Goal: Task Accomplishment & Management: Use online tool/utility

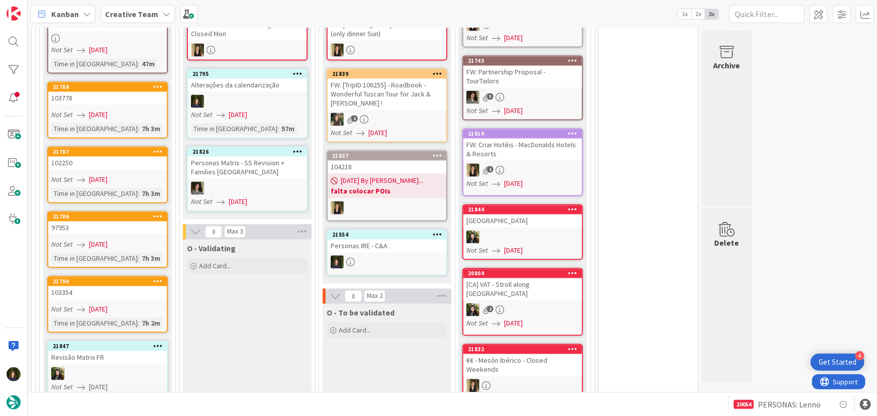
click at [293, 70] on icon at bounding box center [298, 73] width 10 height 7
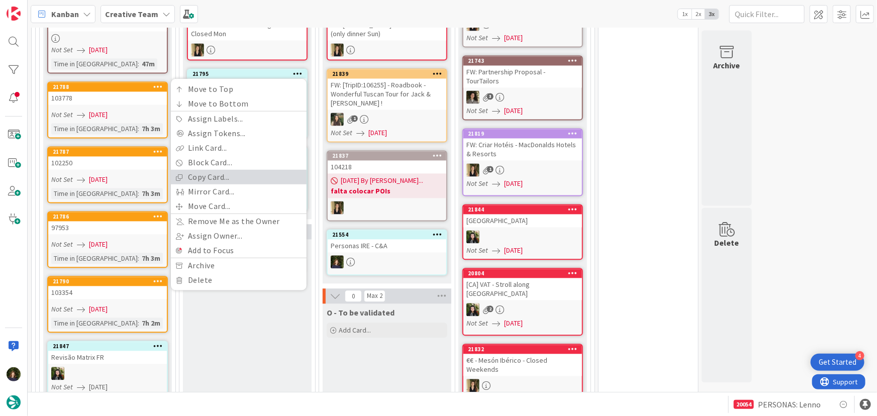
click at [261, 170] on link "Copy Card..." at bounding box center [239, 177] width 136 height 15
type textarea "x"
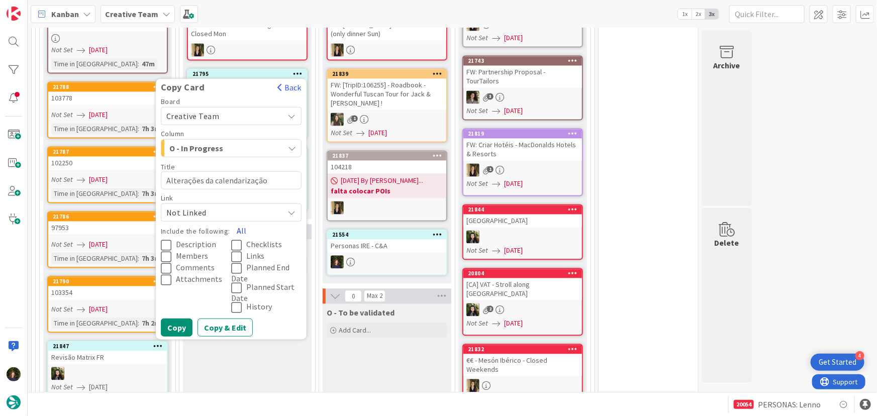
click at [241, 222] on button "All" at bounding box center [241, 231] width 23 height 18
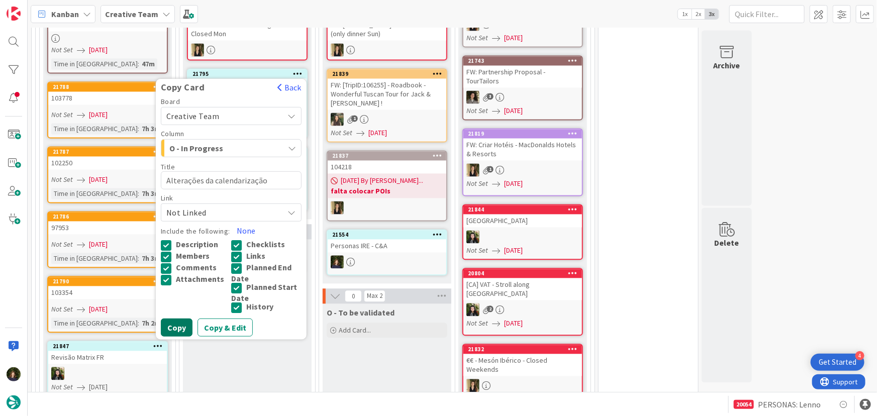
click at [176, 319] on button "Copy" at bounding box center [177, 328] width 32 height 18
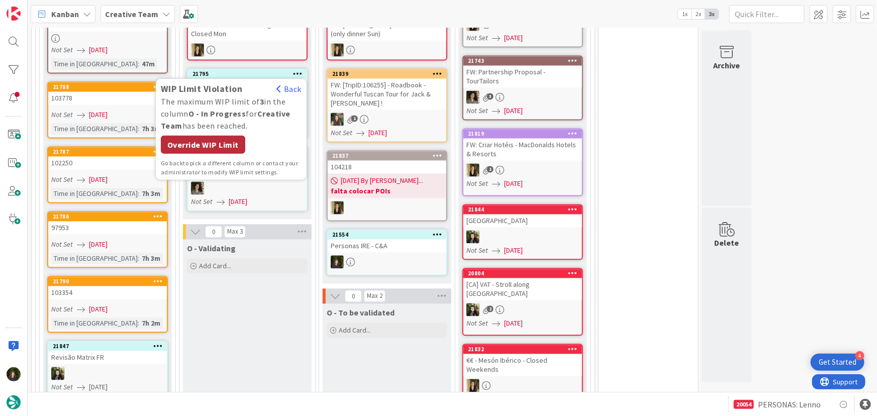
click at [224, 136] on div "Override WIP Limit" at bounding box center [203, 145] width 84 height 18
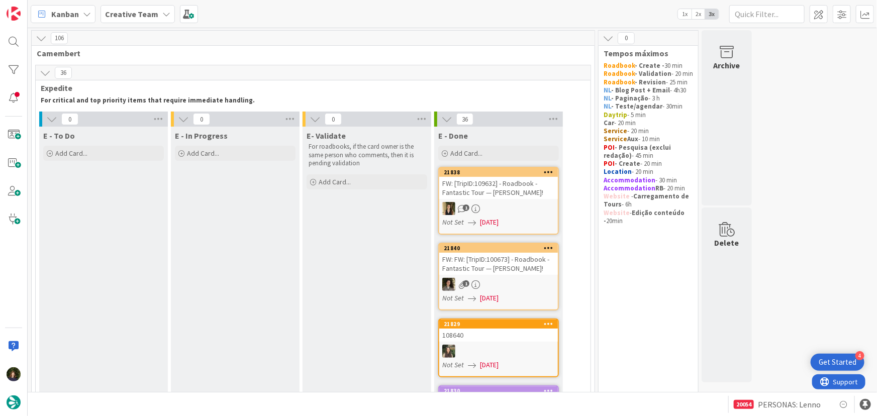
click at [131, 14] on b "Creative Team" at bounding box center [131, 14] width 53 height 10
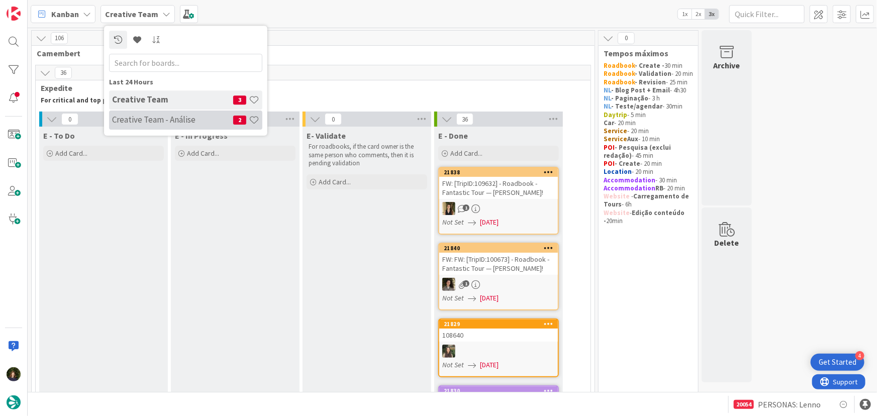
click at [147, 119] on h4 "Creative Team - Análise" at bounding box center [172, 120] width 121 height 10
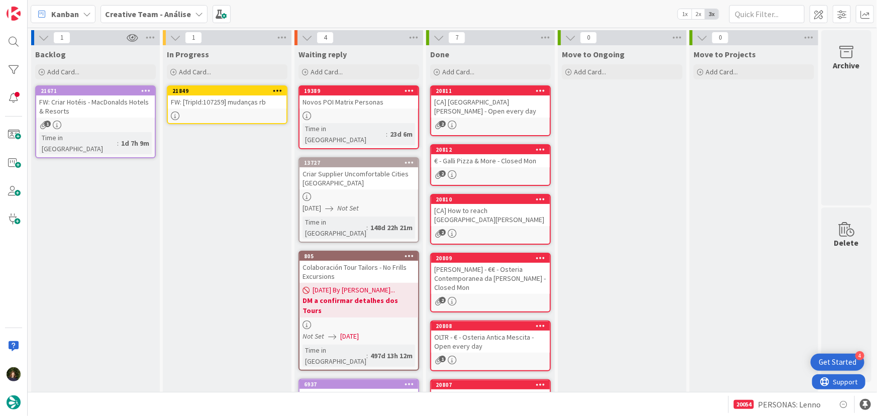
click at [277, 90] on icon at bounding box center [278, 90] width 10 height 7
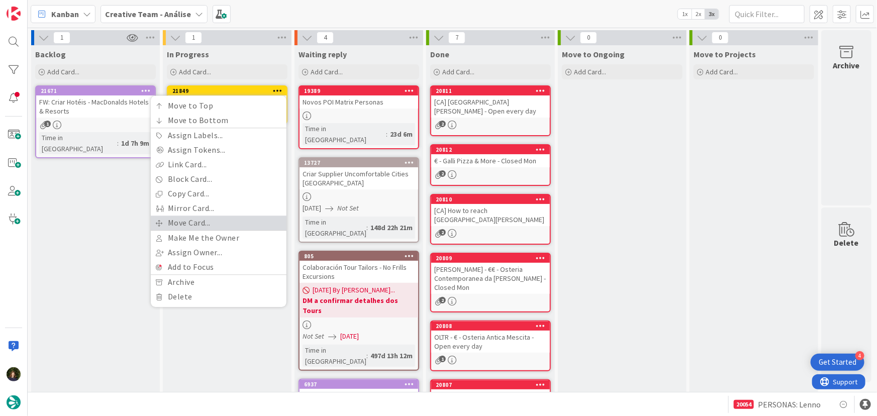
click at [230, 220] on link "Move Card..." at bounding box center [219, 223] width 136 height 15
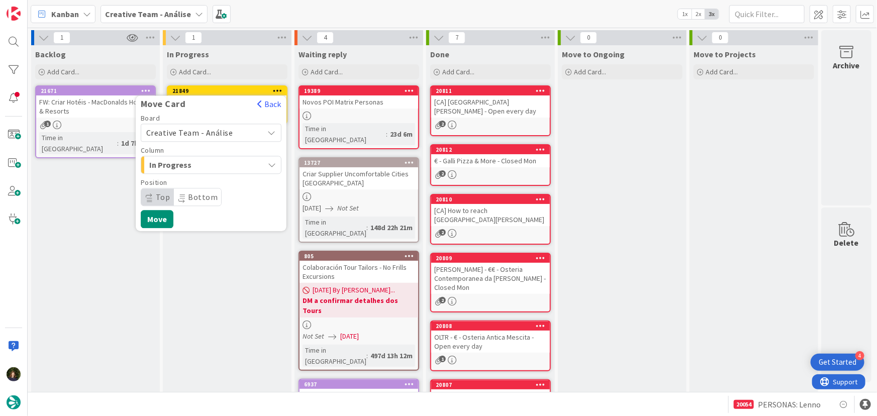
click at [216, 130] on span "Creative Team - Análise" at bounding box center [189, 133] width 87 height 10
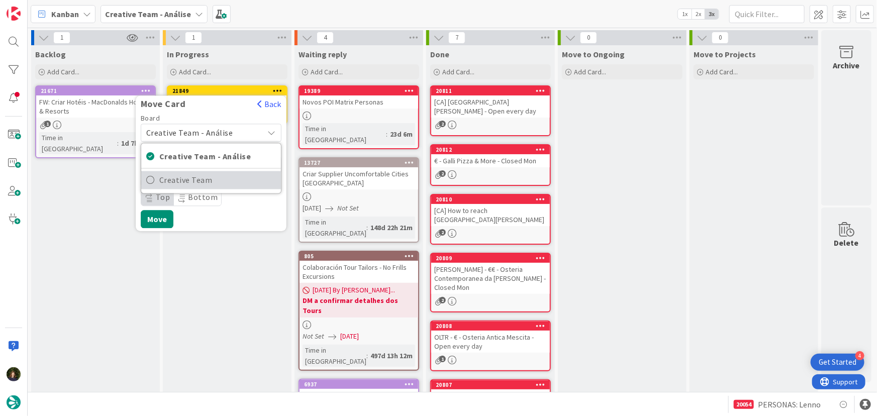
click at [226, 184] on span "Creative Team" at bounding box center [217, 180] width 117 height 15
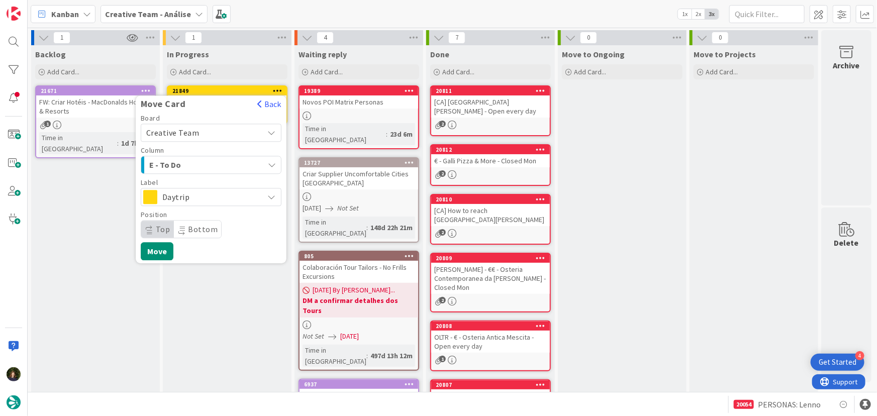
click at [216, 163] on span "E - To Do" at bounding box center [186, 164] width 75 height 13
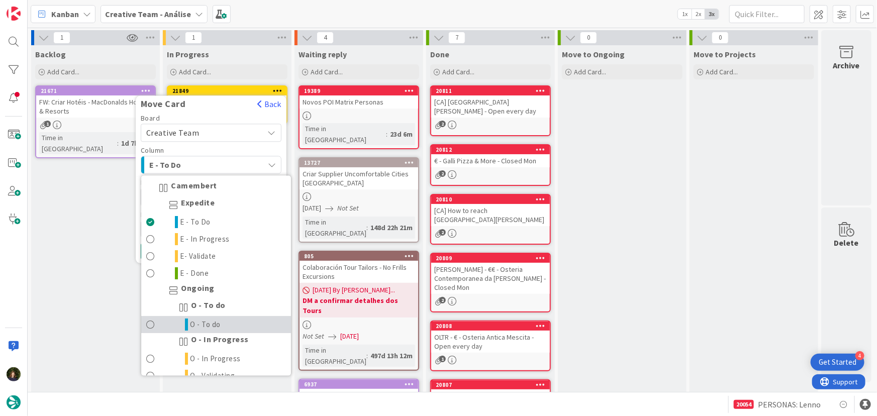
click at [239, 324] on link "O - To do" at bounding box center [216, 325] width 150 height 17
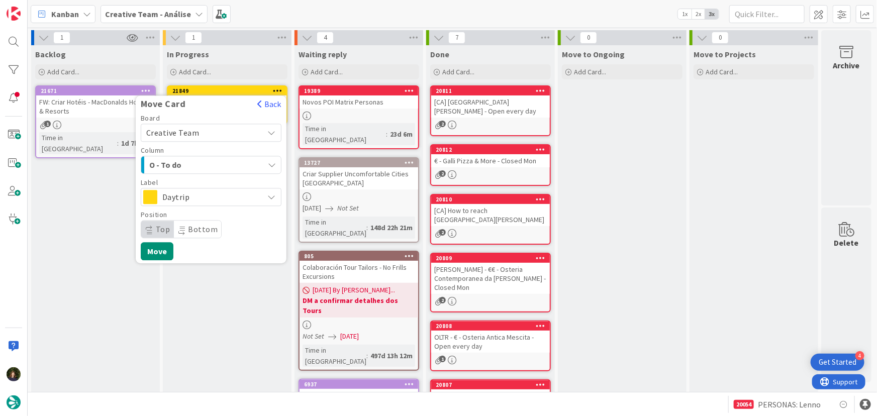
click at [201, 198] on span "Daytrip" at bounding box center [210, 197] width 96 height 14
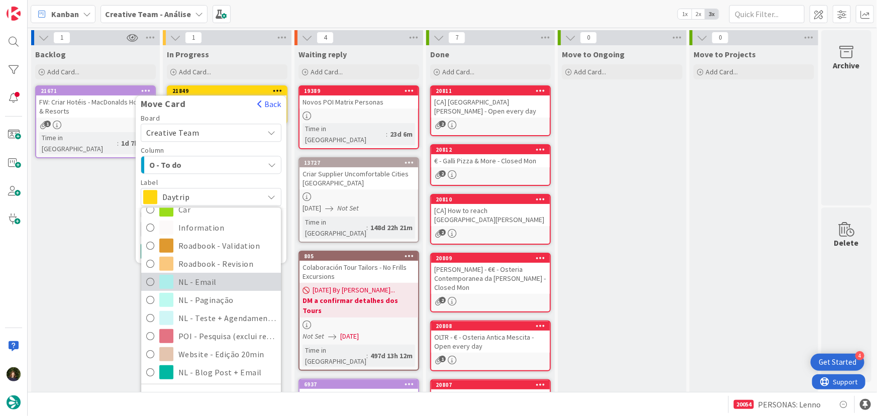
scroll to position [214, 0]
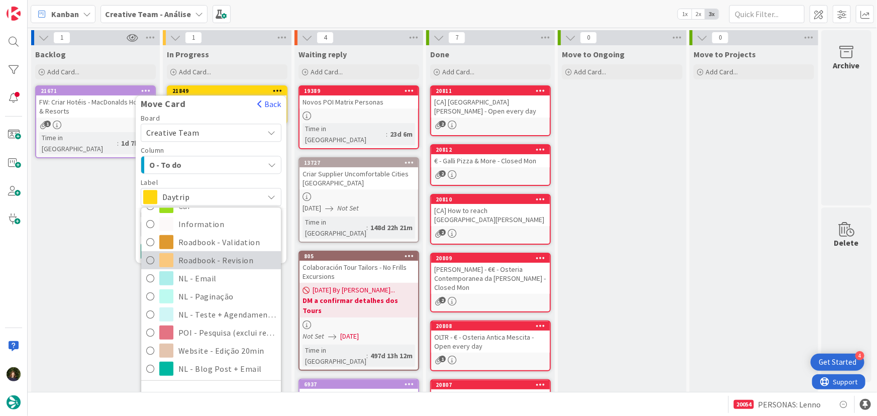
click at [207, 266] on span "Roadbook - Revision" at bounding box center [226, 260] width 97 height 15
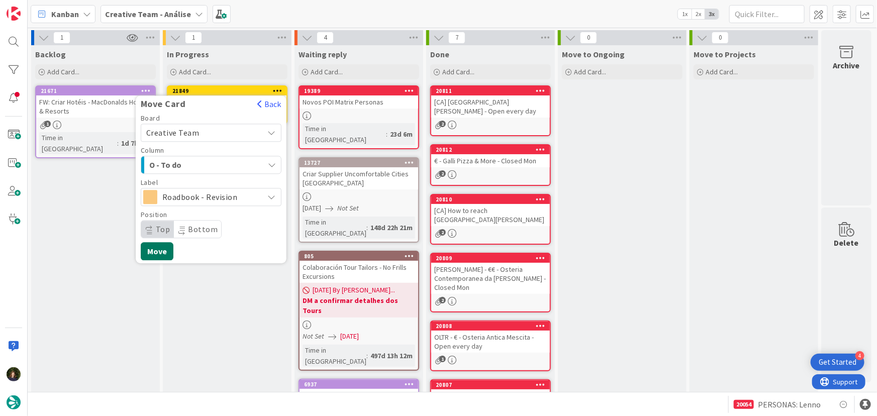
click at [156, 253] on button "Move" at bounding box center [157, 251] width 33 height 18
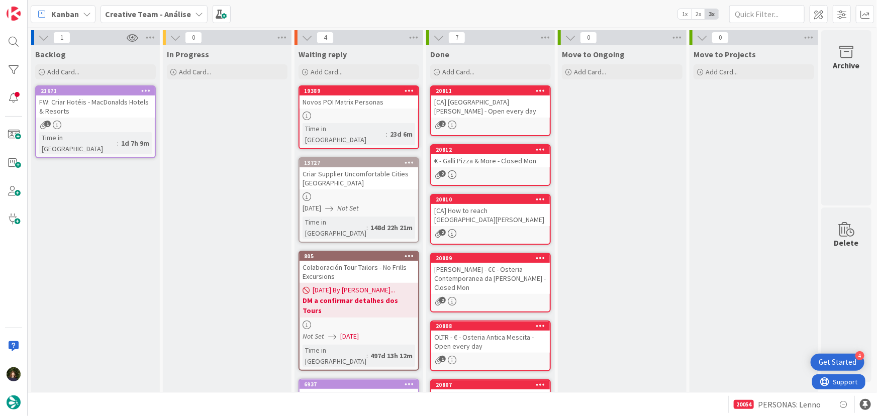
click at [175, 10] on b "Creative Team - Análise" at bounding box center [148, 14] width 86 height 10
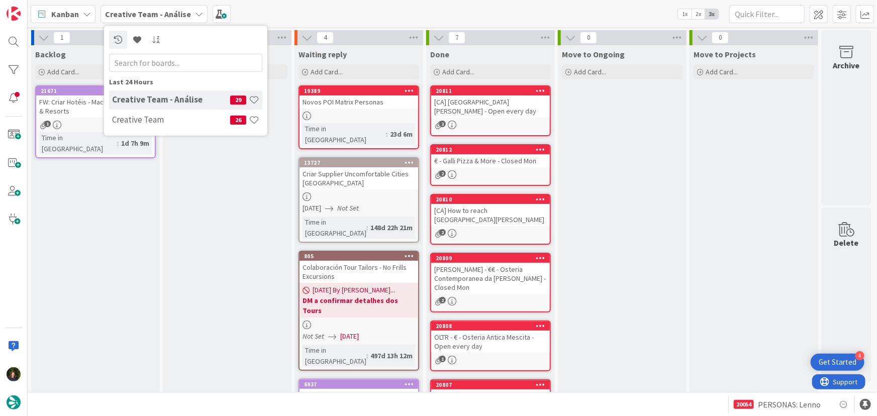
click at [168, 124] on h4 "Creative Team" at bounding box center [171, 120] width 118 height 10
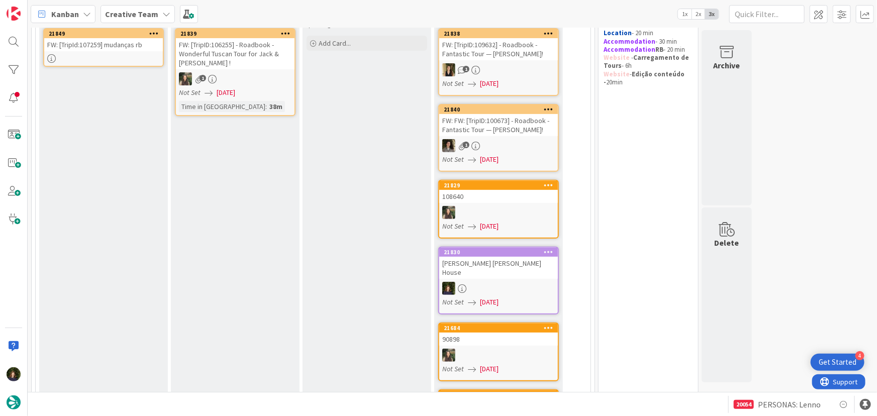
scroll to position [131, 0]
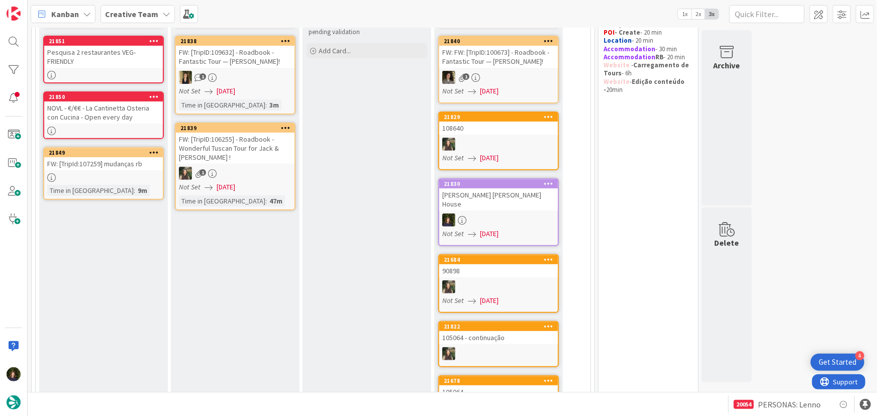
click at [131, 16] on b "Creative Team" at bounding box center [131, 14] width 53 height 10
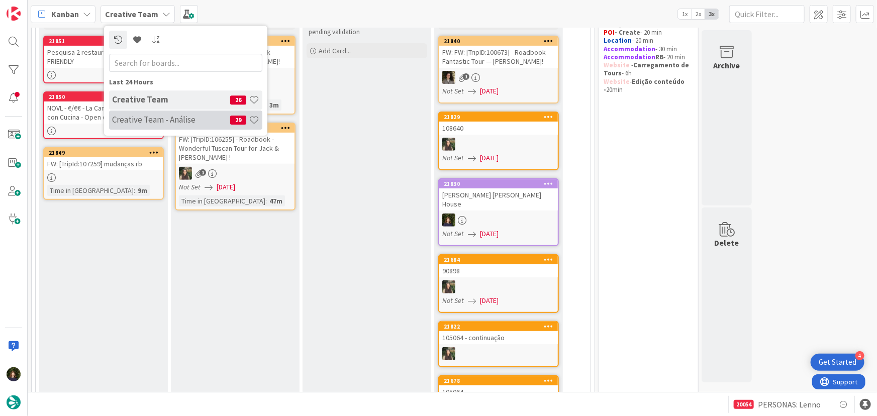
click at [138, 117] on h4 "Creative Team - Análise" at bounding box center [171, 120] width 118 height 10
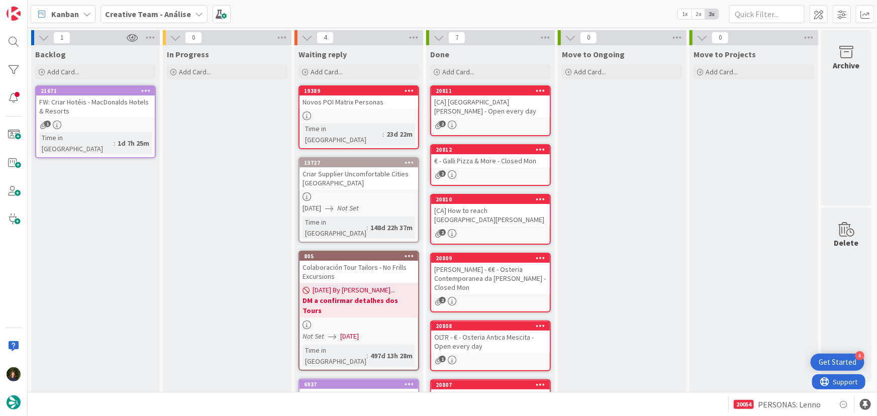
click at [166, 15] on b "Creative Team - Análise" at bounding box center [148, 14] width 86 height 10
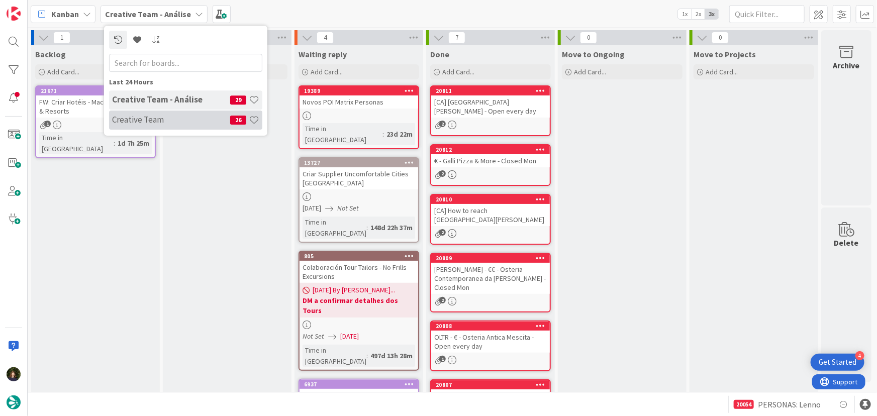
click at [166, 117] on h4 "Creative Team" at bounding box center [171, 120] width 118 height 10
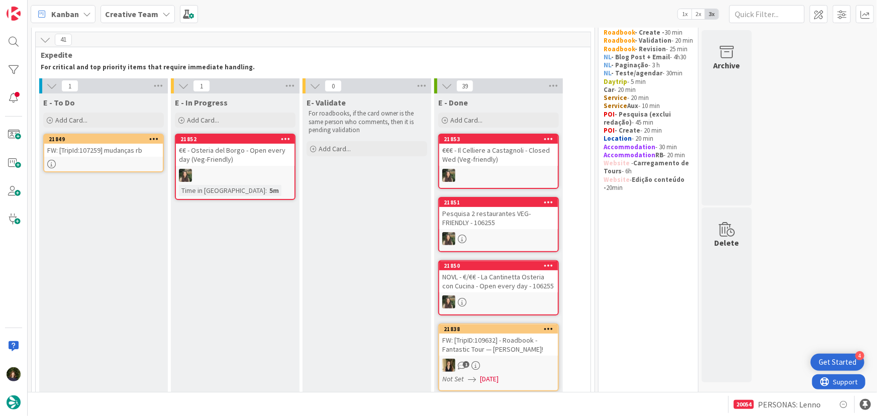
scroll to position [29, 0]
